Goal: Task Accomplishment & Management: Complete application form

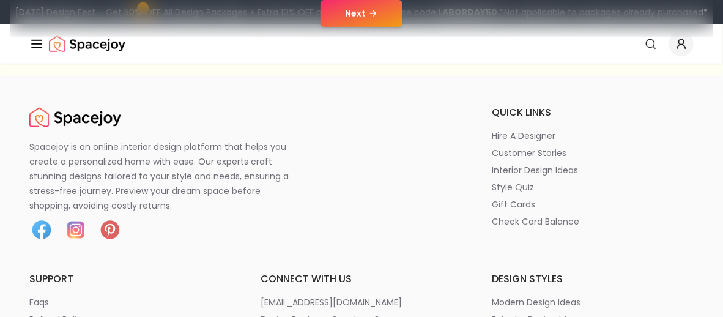
scroll to position [122, 0]
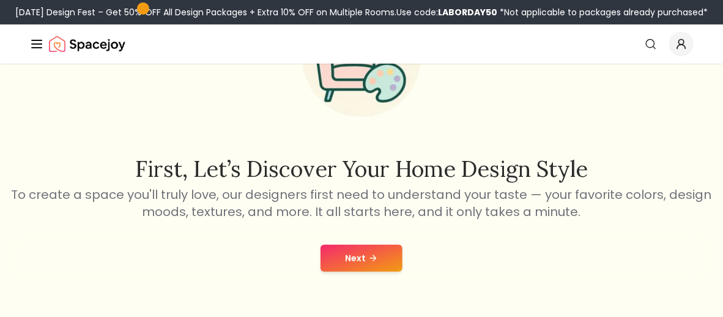
click at [328, 257] on button "Next" at bounding box center [361, 258] width 82 height 27
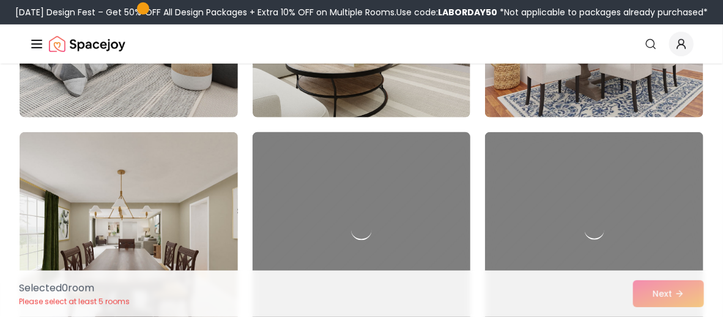
scroll to position [122, 0]
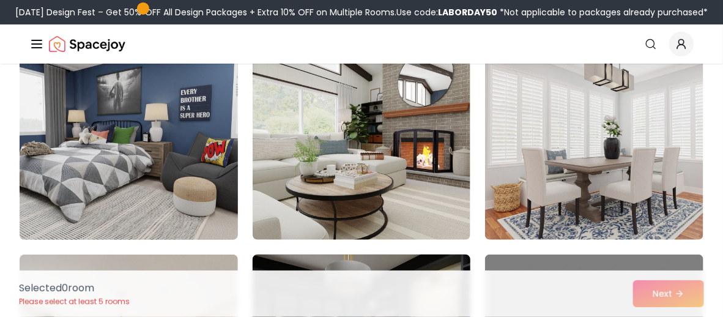
click at [188, 188] on img at bounding box center [128, 141] width 229 height 205
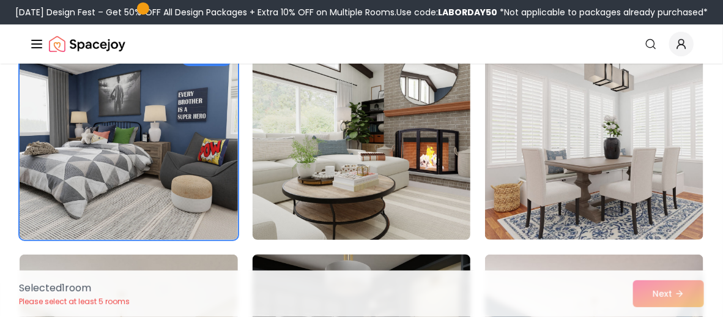
drag, startPoint x: 288, startPoint y: 183, endPoint x: 306, endPoint y: 183, distance: 17.7
click at [289, 183] on img at bounding box center [361, 141] width 229 height 205
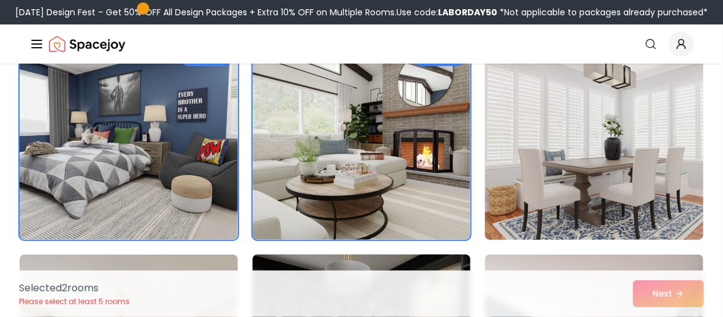
click at [506, 170] on img at bounding box center [593, 141] width 229 height 205
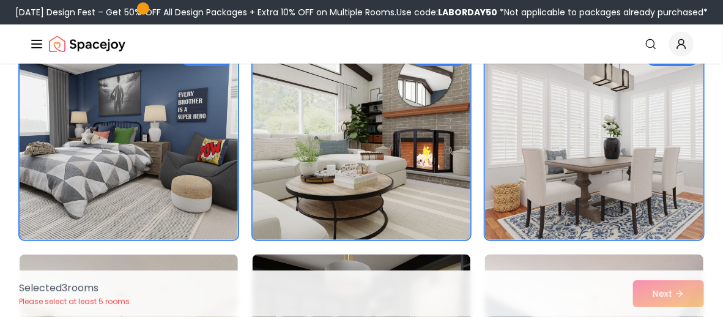
scroll to position [245, 0]
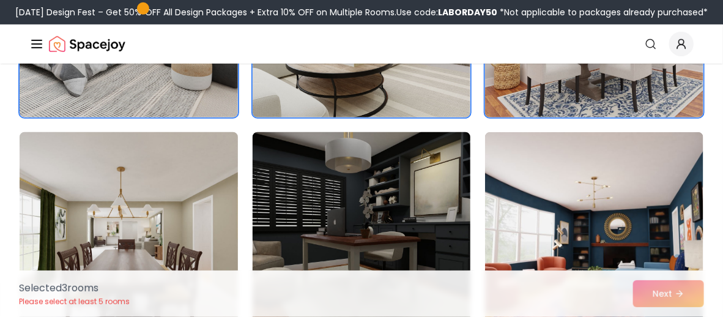
click at [198, 201] on img at bounding box center [128, 229] width 229 height 205
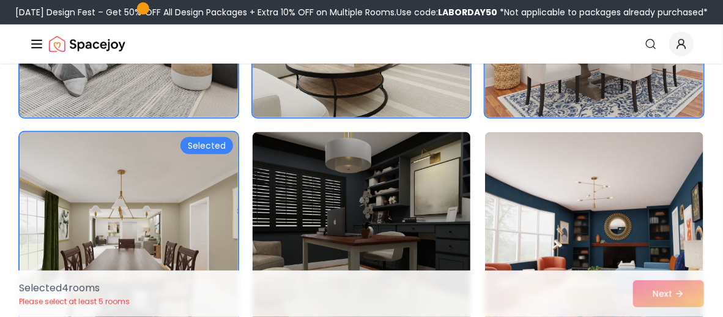
click at [641, 294] on div "Selected 4 room s Please select at least 5 rooms Next" at bounding box center [361, 293] width 704 height 46
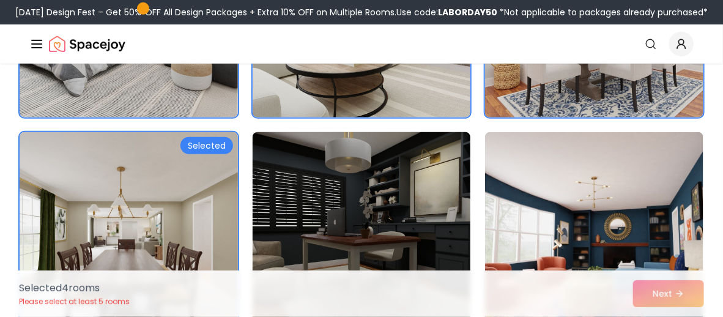
click at [138, 197] on img at bounding box center [128, 229] width 229 height 205
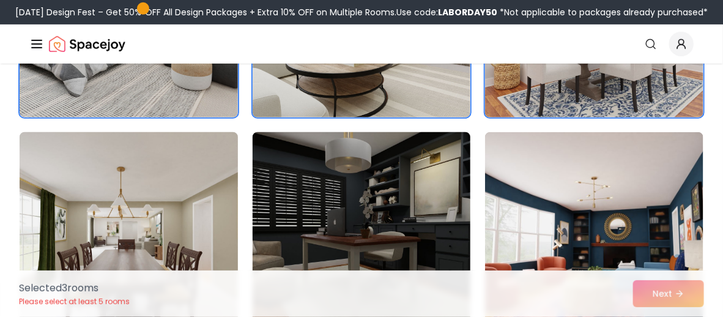
scroll to position [0, 0]
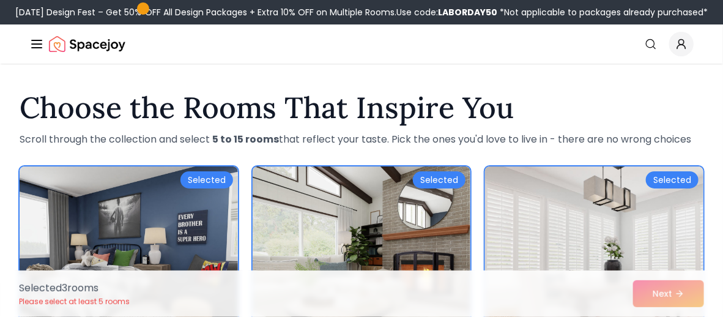
click at [601, 218] on img at bounding box center [593, 263] width 229 height 205
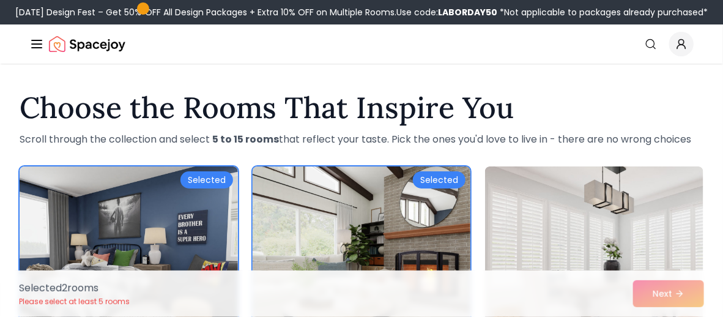
click at [465, 215] on img at bounding box center [361, 263] width 229 height 205
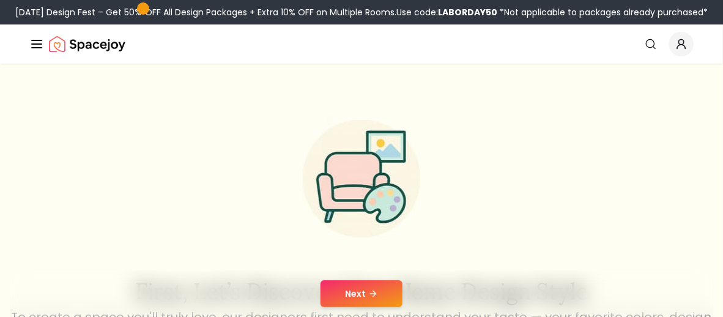
scroll to position [122, 0]
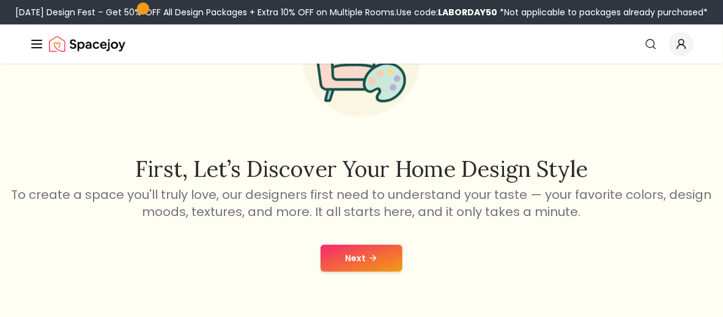
click at [383, 249] on button "Next" at bounding box center [361, 258] width 82 height 27
